Goal: Book appointment/travel/reservation

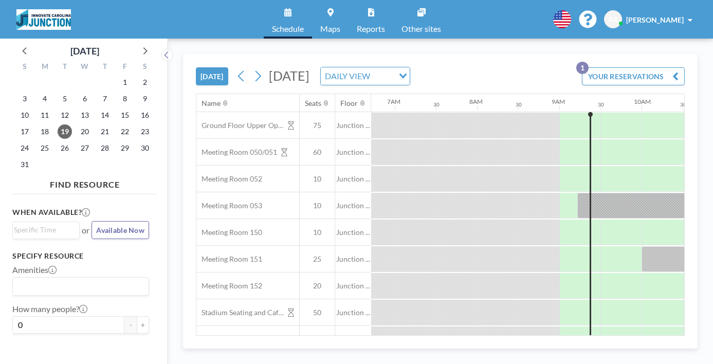
scroll to position [0, 568]
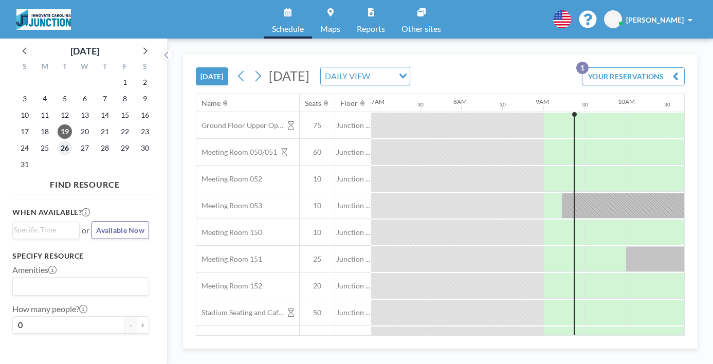
click at [58, 141] on span "26" at bounding box center [65, 148] width 14 height 14
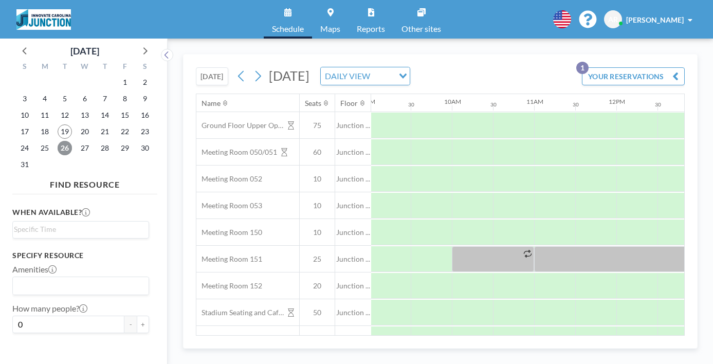
scroll to position [0, 761]
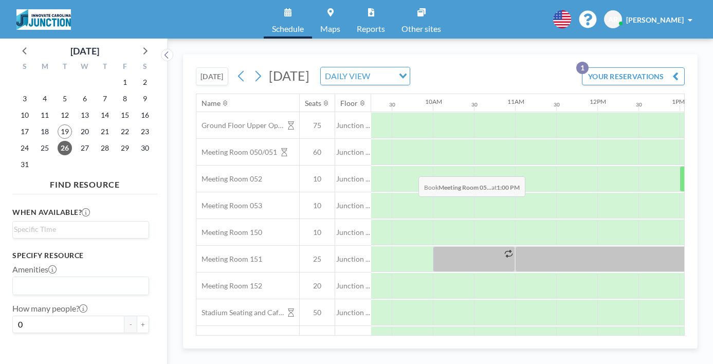
click at [679, 166] on div at bounding box center [699, 179] width 41 height 26
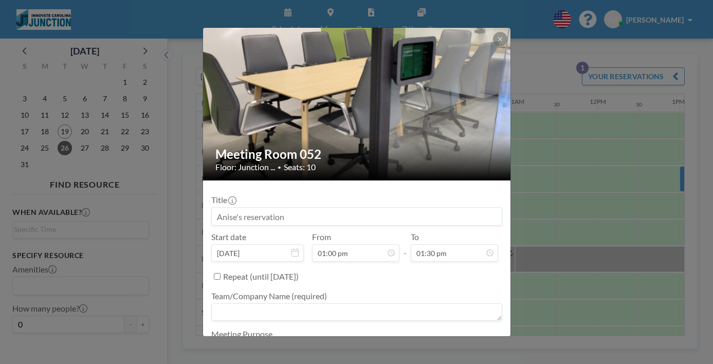
click at [333, 208] on input at bounding box center [357, 216] width 290 height 17
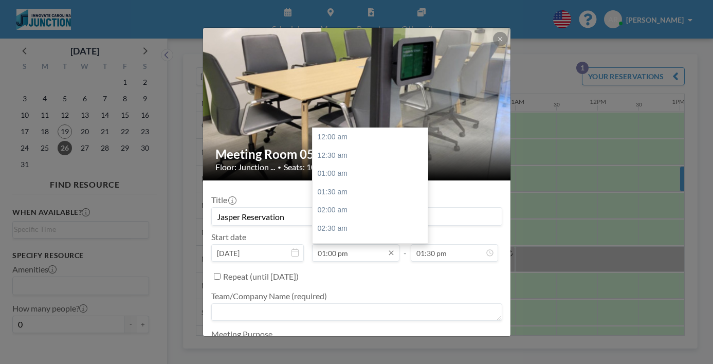
scroll to position [427, 0]
click at [376, 244] on input "01:00 pm" at bounding box center [355, 252] width 87 height 17
click at [349, 195] on div "01:30 pm" at bounding box center [371, 204] width 118 height 18
type input "Jasper Reservation"
type input "01:30 pm"
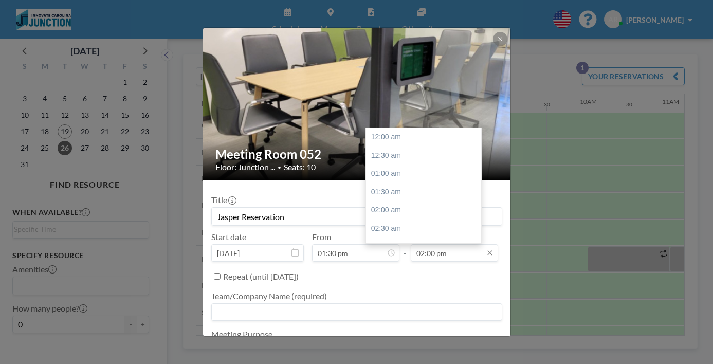
scroll to position [459, 0]
click at [437, 244] on input "02:00 pm" at bounding box center [454, 252] width 87 height 17
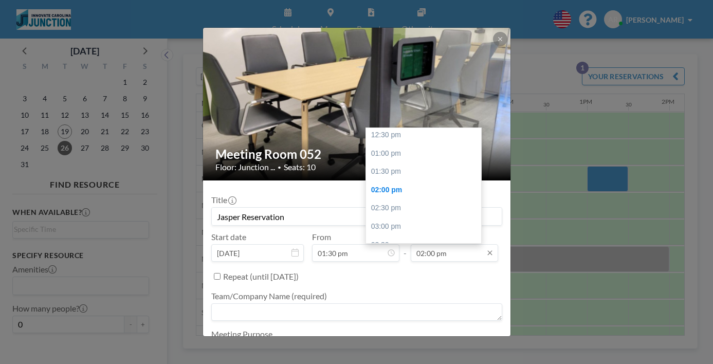
scroll to position [0, 868]
click at [406, 236] on div "03:30 pm" at bounding box center [425, 245] width 118 height 18
type input "03:30 pm"
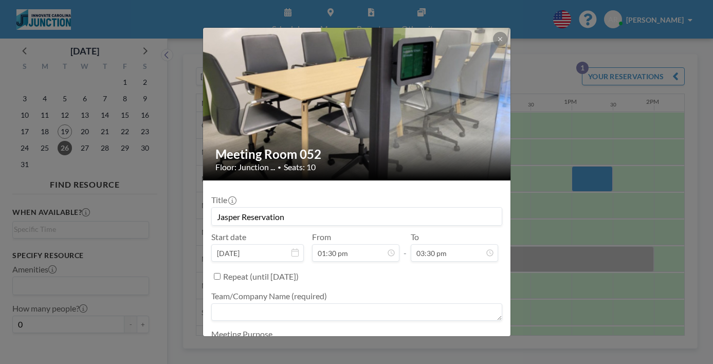
click at [358, 341] on textarea at bounding box center [356, 349] width 291 height 17
type textarea "S"
type textarea "[PERSON_NAME] Pitch Winner"
click at [343, 303] on textarea at bounding box center [356, 311] width 291 height 17
type textarea "Impulse Wellness"
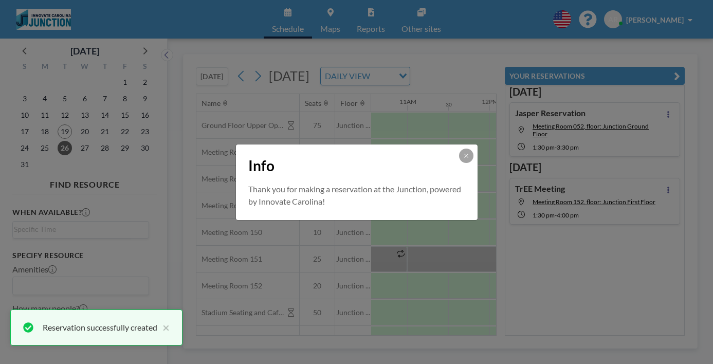
scroll to position [0, 0]
click at [459, 160] on button at bounding box center [466, 156] width 14 height 14
